Goal: Task Accomplishment & Management: Use online tool/utility

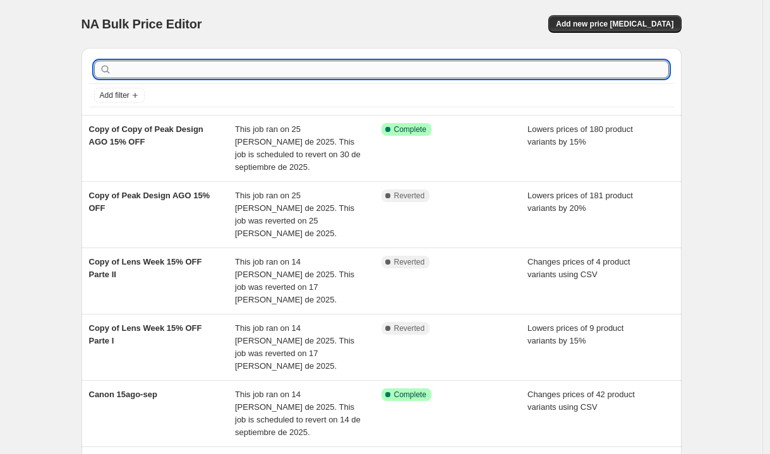
click at [167, 78] on input "text" at bounding box center [391, 70] width 555 height 18
paste input "6390C001AA"
type input "6390C001AA"
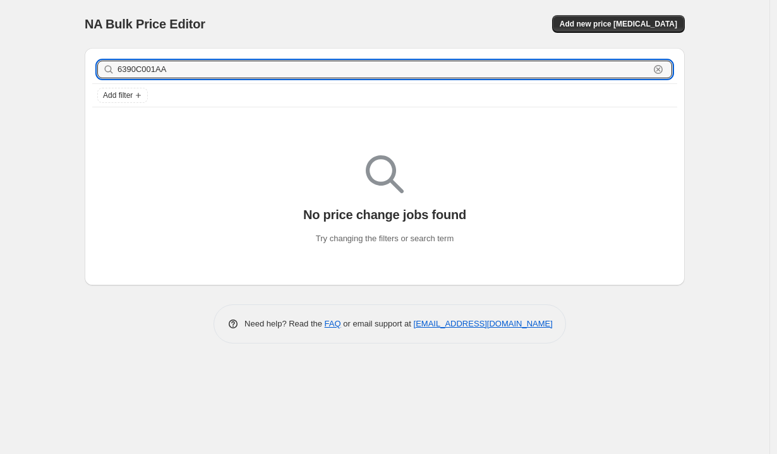
drag, startPoint x: 183, startPoint y: 68, endPoint x: 99, endPoint y: 62, distance: 84.9
click at [99, 62] on div "6390C001AA Clear" at bounding box center [384, 70] width 575 height 18
type input "canon"
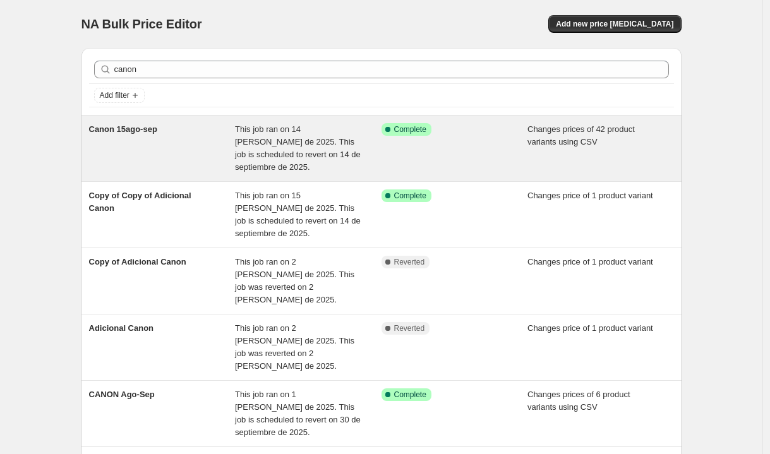
click at [377, 162] on div "This job ran on 14 [PERSON_NAME] de 2025. This job is scheduled to revert on 14…" at bounding box center [308, 148] width 147 height 51
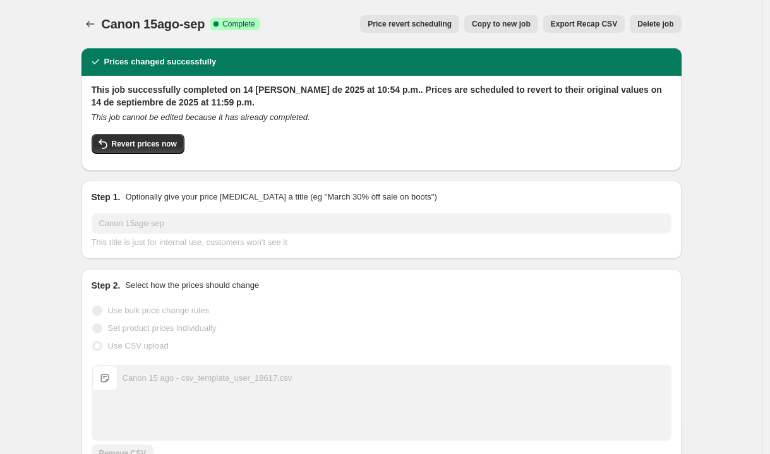
click at [562, 29] on button "Export Recap CSV" at bounding box center [584, 24] width 82 height 18
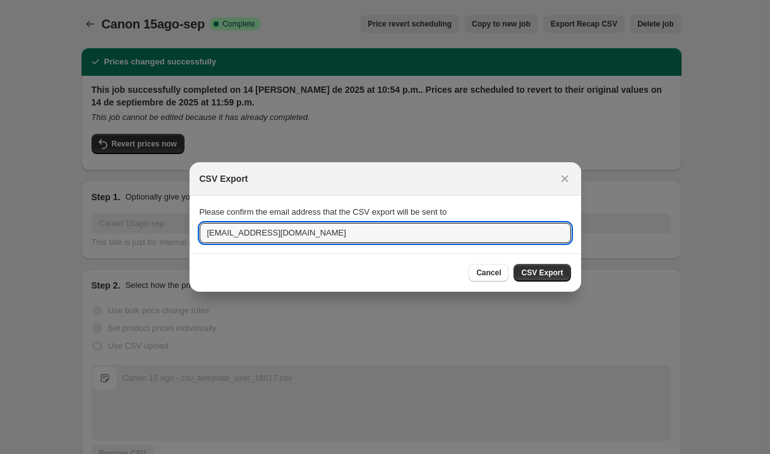
drag, startPoint x: 227, startPoint y: 231, endPoint x: 168, endPoint y: 222, distance: 60.0
type input "[PERSON_NAME][EMAIL_ADDRESS][PERSON_NAME][DOMAIN_NAME]"
click at [526, 274] on span "CSV Export" at bounding box center [542, 273] width 42 height 10
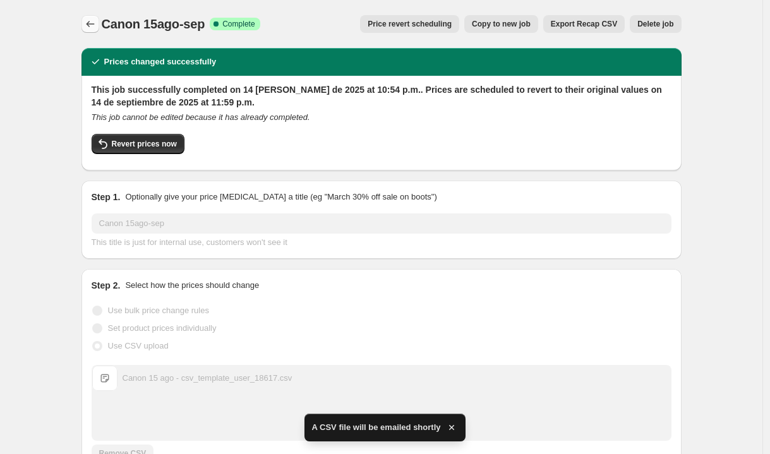
click at [97, 25] on icon "Price change jobs" at bounding box center [90, 24] width 13 height 13
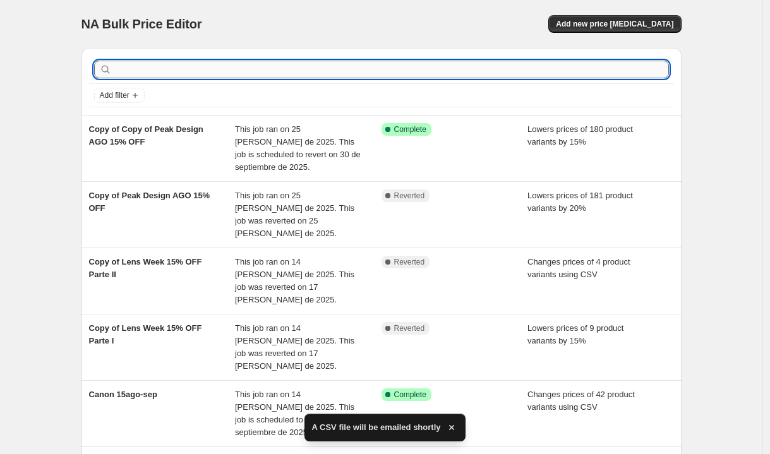
click at [255, 71] on input "text" at bounding box center [391, 70] width 555 height 18
type input "canon"
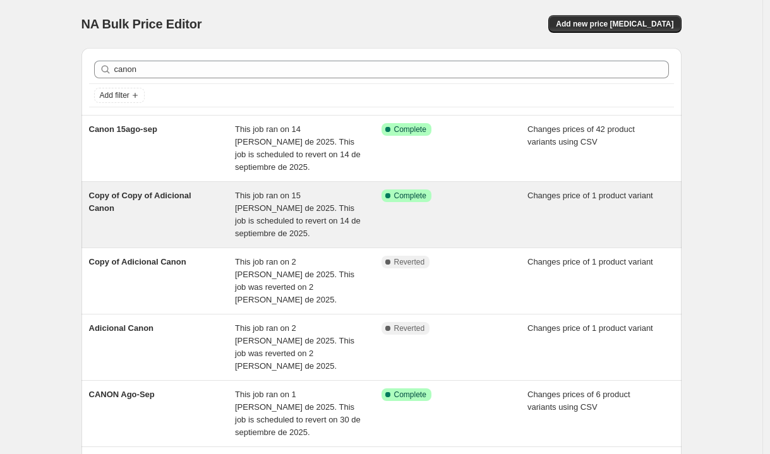
click at [227, 207] on div "Copy of Copy of Adicional Canon" at bounding box center [162, 215] width 147 height 51
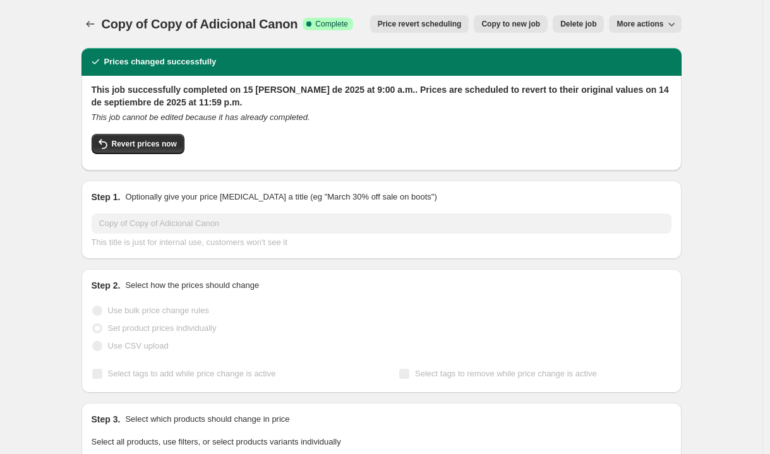
click at [647, 24] on span "More actions" at bounding box center [640, 24] width 47 height 10
click at [660, 43] on button "Export Recap CSV" at bounding box center [653, 50] width 76 height 20
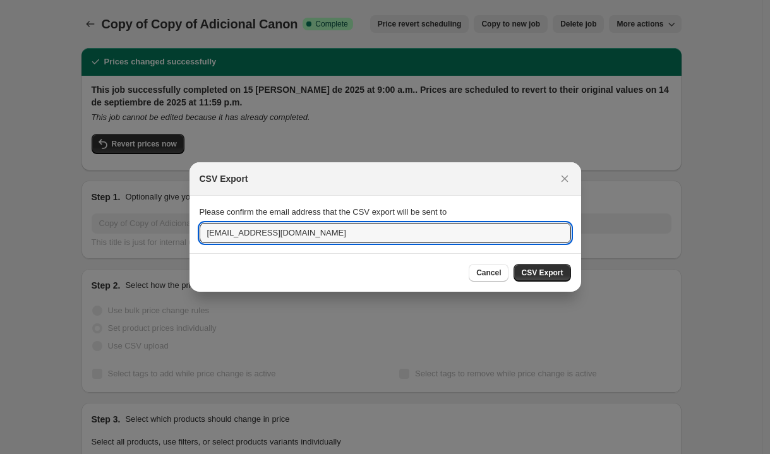
drag, startPoint x: 227, startPoint y: 233, endPoint x: 167, endPoint y: 226, distance: 60.4
type input "[PERSON_NAME][EMAIL_ADDRESS][PERSON_NAME][DOMAIN_NAME]"
click at [551, 277] on span "CSV Export" at bounding box center [542, 273] width 42 height 10
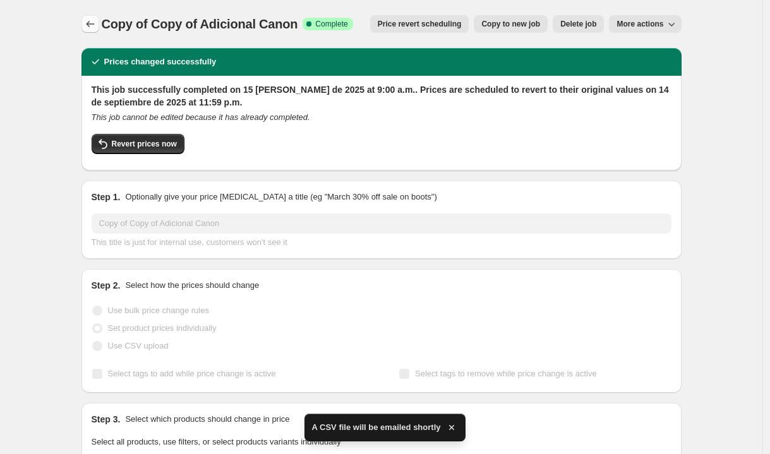
click at [97, 28] on icon "Price change jobs" at bounding box center [90, 24] width 13 height 13
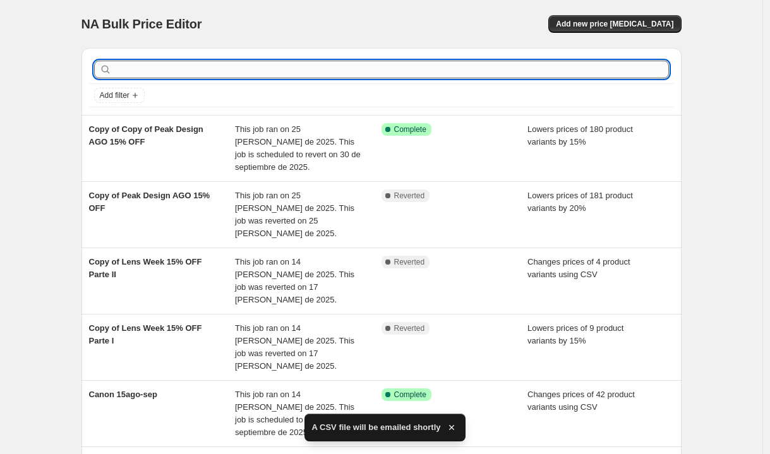
click at [167, 73] on input "text" at bounding box center [391, 70] width 555 height 18
type input "canon"
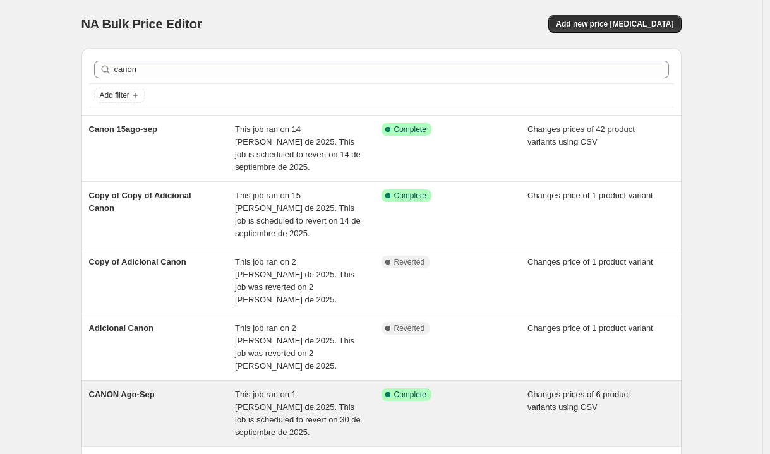
click at [322, 390] on span "This job ran on 1 [PERSON_NAME] de 2025. This job is scheduled to revert on 30 …" at bounding box center [298, 413] width 126 height 47
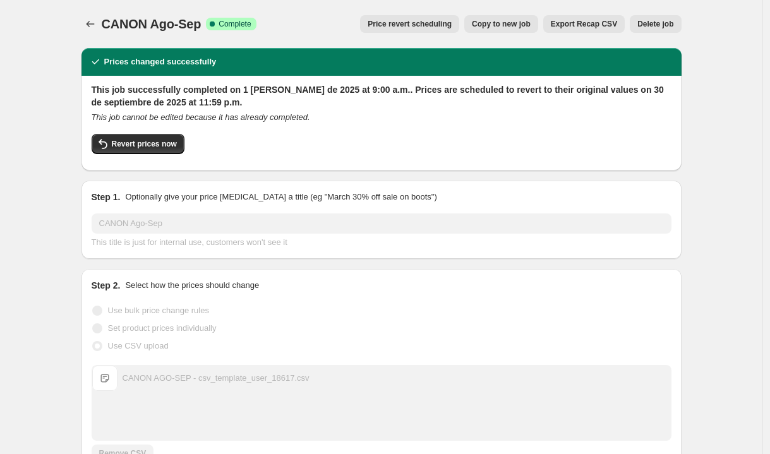
click at [588, 28] on span "Export Recap CSV" at bounding box center [584, 24] width 66 height 10
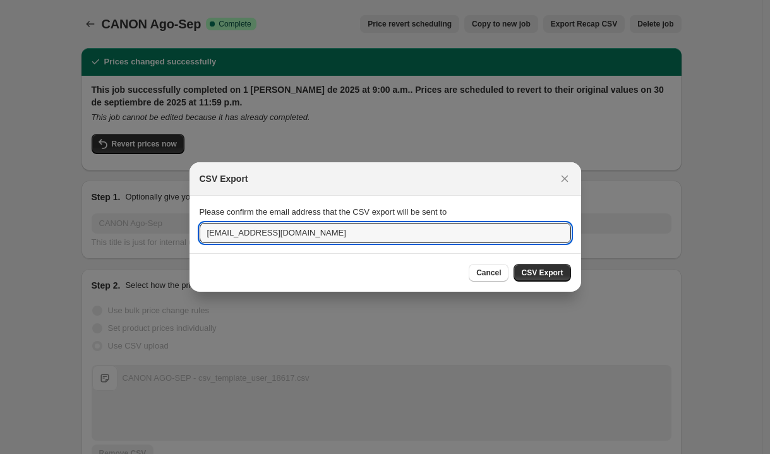
drag, startPoint x: 236, startPoint y: 232, endPoint x: 186, endPoint y: 233, distance: 49.9
type input "[PERSON_NAME][EMAIL_ADDRESS][PERSON_NAME][DOMAIN_NAME]"
click at [540, 278] on button "CSV Export" at bounding box center [542, 273] width 57 height 18
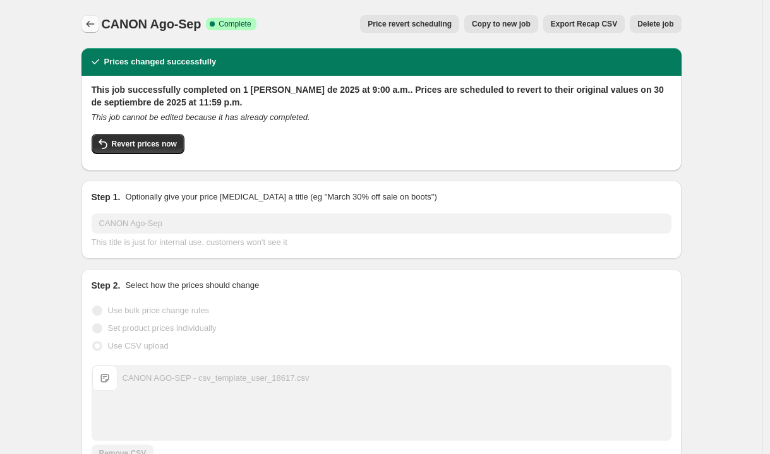
click at [96, 21] on icon "Price change jobs" at bounding box center [90, 24] width 13 height 13
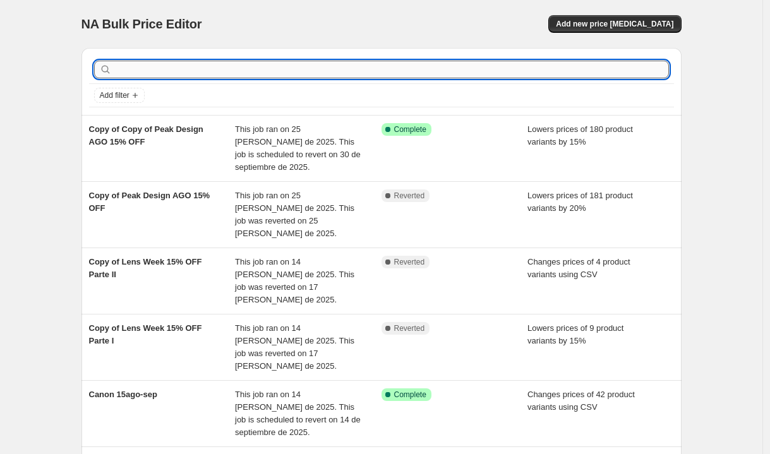
click at [179, 71] on input "text" at bounding box center [391, 70] width 555 height 18
type input "[PERSON_NAME]"
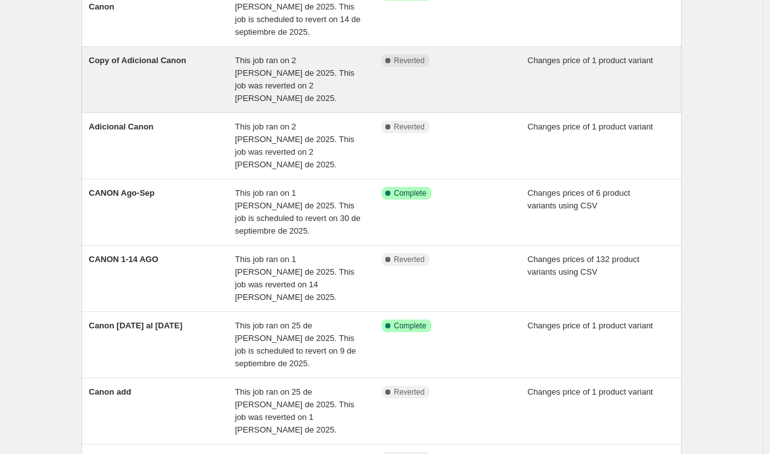
scroll to position [210, 0]
